Goal: Task Accomplishment & Management: Manage account settings

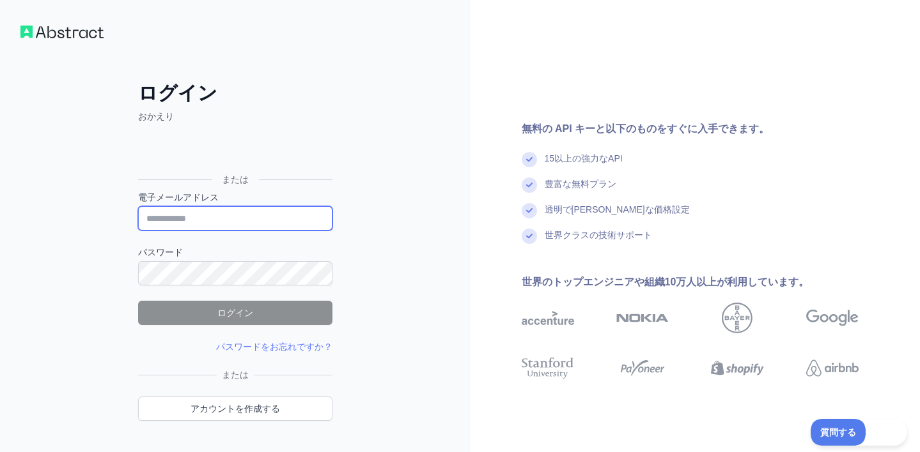
click at [183, 217] on input "電子メールアドレス" at bounding box center [235, 218] width 194 height 24
type input "**********"
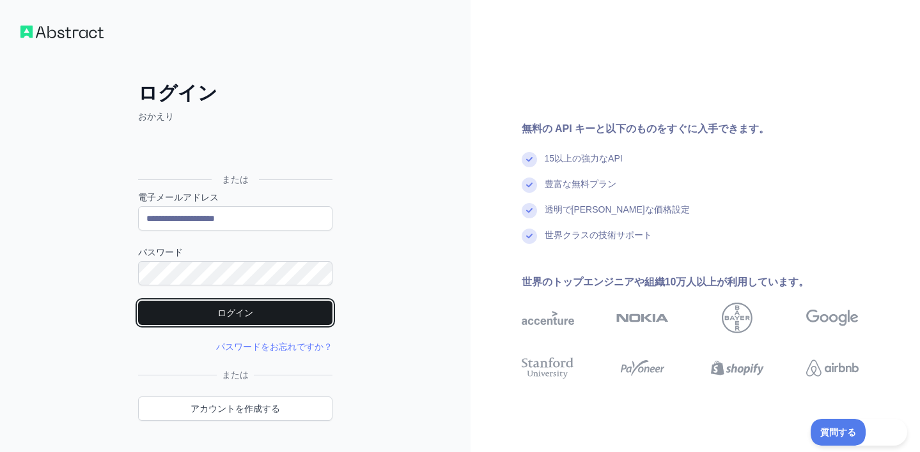
click at [166, 324] on button "ログイン" at bounding box center [235, 313] width 194 height 24
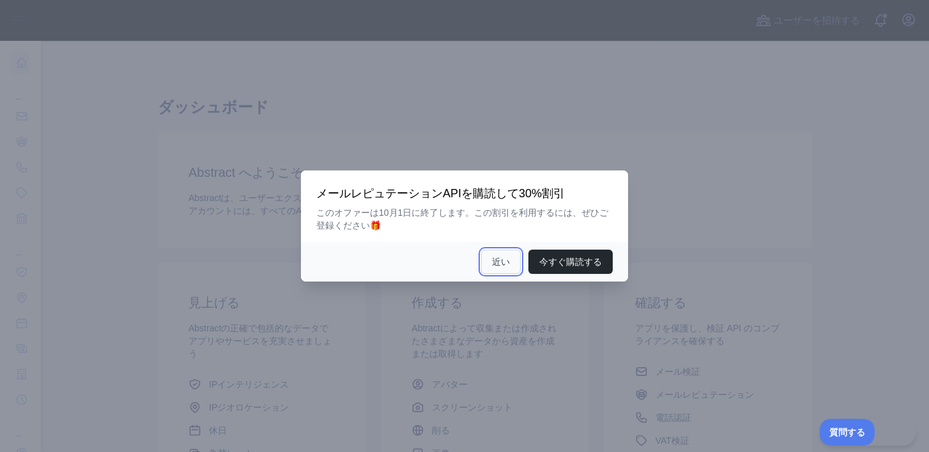
click at [500, 257] on font "近い" at bounding box center [501, 262] width 18 height 10
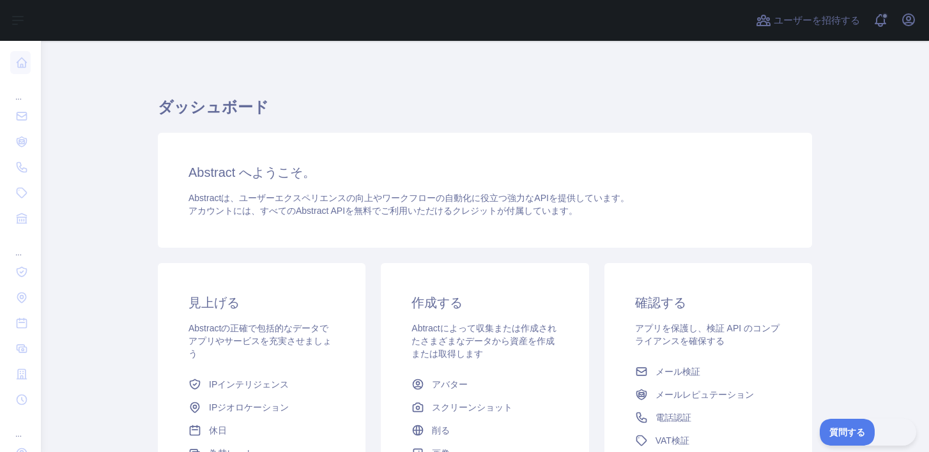
click at [364, 101] on h1 "ダッシュボード" at bounding box center [485, 112] width 654 height 31
click at [359, 97] on h1 "ダッシュボード" at bounding box center [485, 112] width 654 height 31
click at [348, 83] on div "ダッシュボード Abstract へようこそ。 Abstractは、ユーザーエクスペリエンスの向上やワークフローの自動化に役立つ強力なAPIを提供しています。…" at bounding box center [485, 316] width 654 height 488
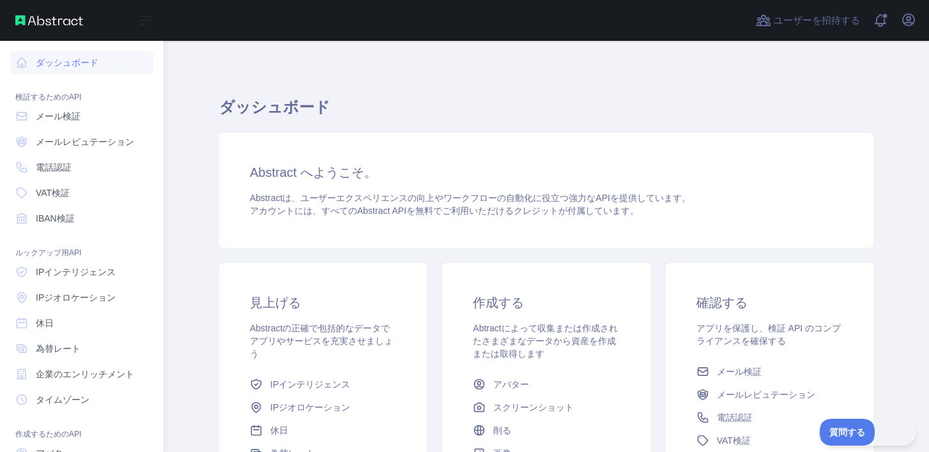
scroll to position [110, 0]
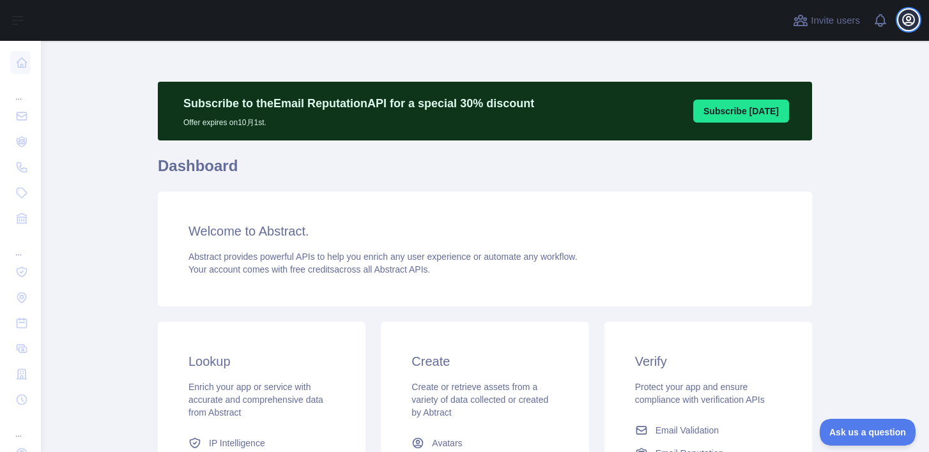
click at [903, 21] on icon "button" at bounding box center [909, 20] width 12 height 12
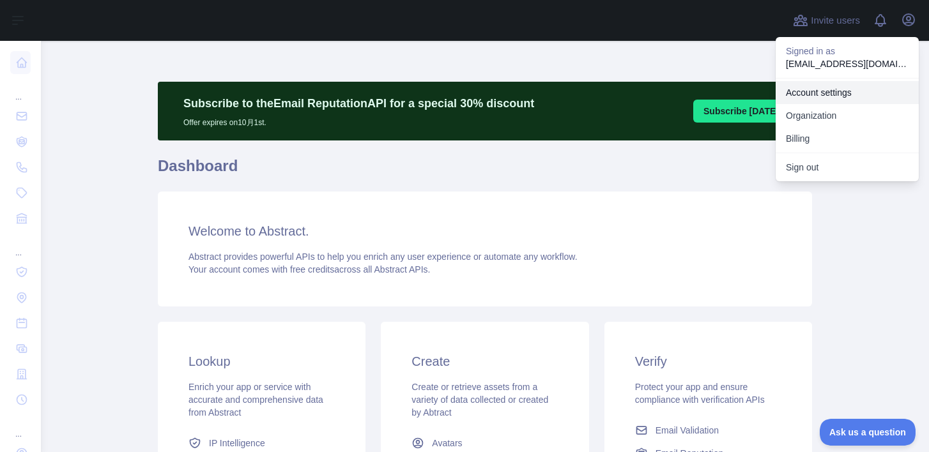
click at [859, 88] on link "Account settings" at bounding box center [847, 92] width 143 height 23
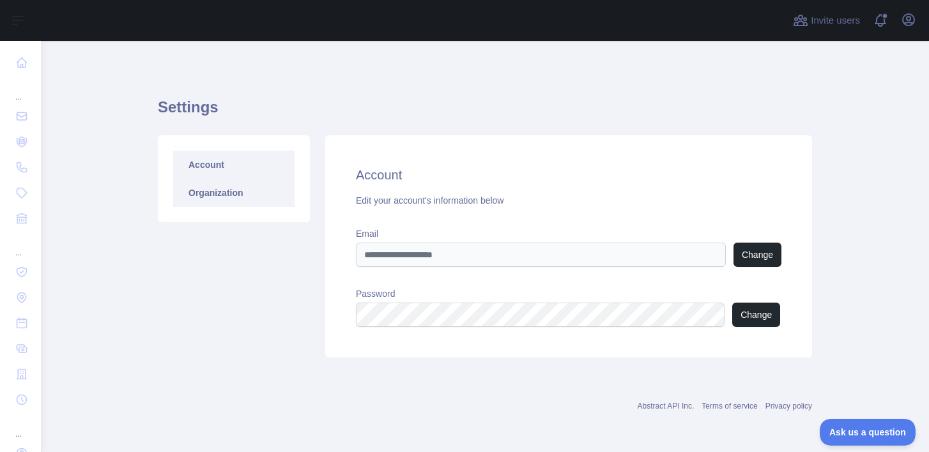
click at [219, 187] on link "Organization" at bounding box center [233, 193] width 121 height 28
